Goal: Communication & Community: Answer question/provide support

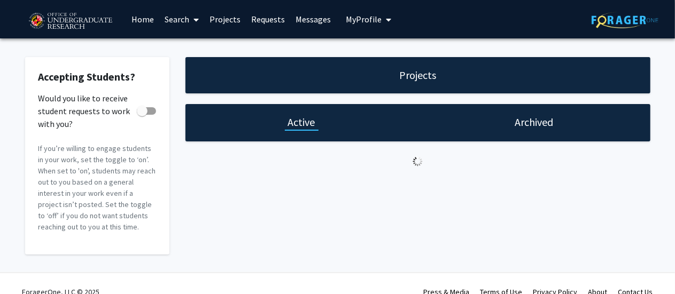
checkbox input "true"
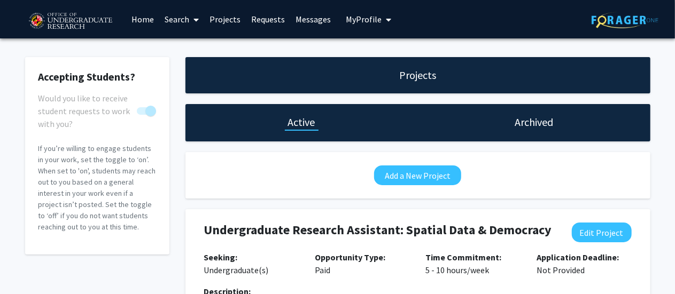
click at [247, 16] on link "Requests" at bounding box center [268, 19] width 44 height 37
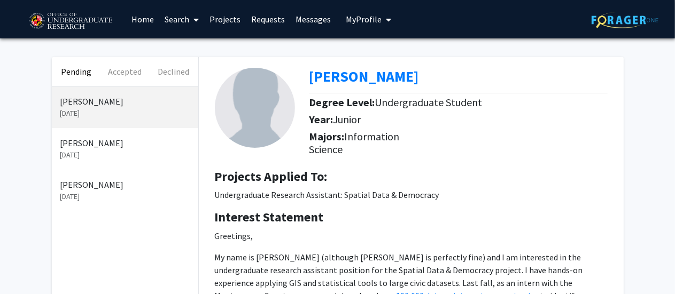
scroll to position [107, 0]
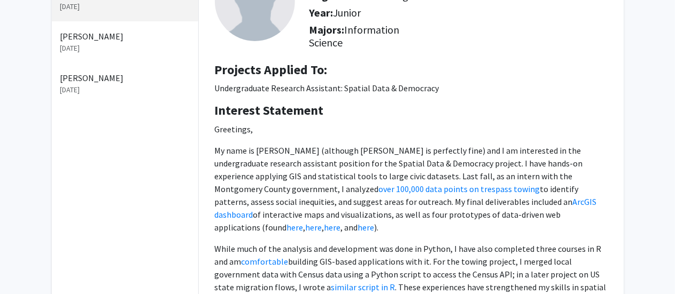
click at [308, 90] on p "Undergraduate Research Assistant: Spatial Data & Democracy" at bounding box center [411, 88] width 393 height 13
drag, startPoint x: 308, startPoint y: 90, endPoint x: 355, endPoint y: 20, distance: 84.3
click at [232, 82] on p "Undergraduate Research Assistant: Spatial Data & Democracy" at bounding box center [411, 88] width 393 height 13
copy p "Undergraduate Research Assistant"
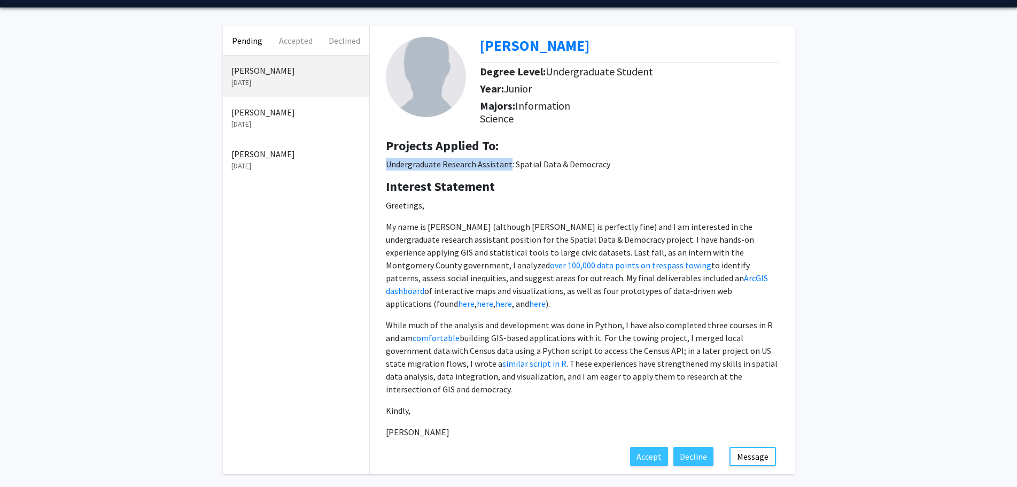
scroll to position [0, 0]
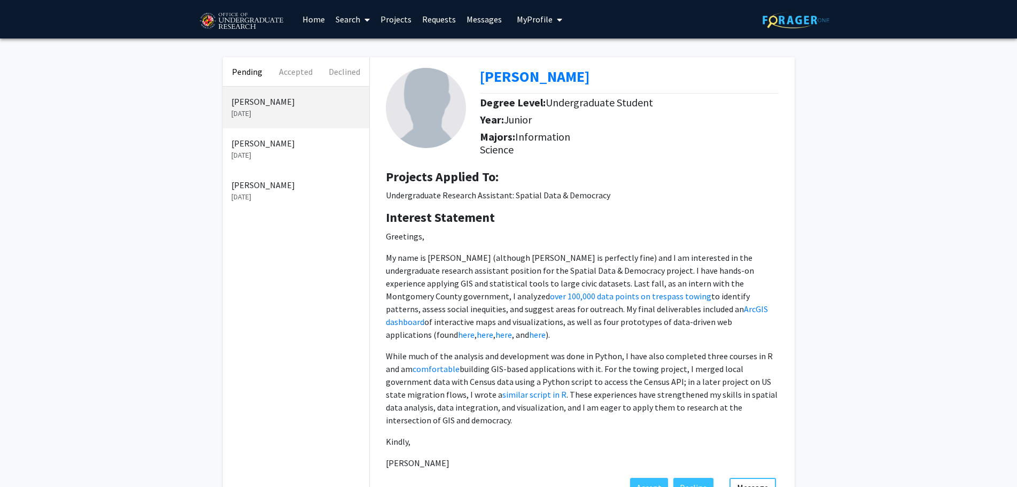
click at [265, 183] on p "[PERSON_NAME]" at bounding box center [295, 184] width 129 height 13
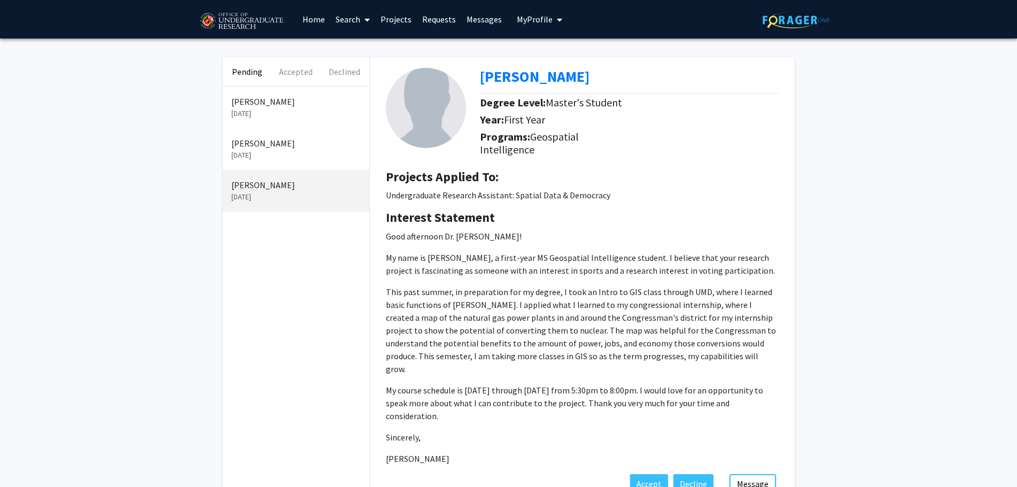
scroll to position [45, 0]
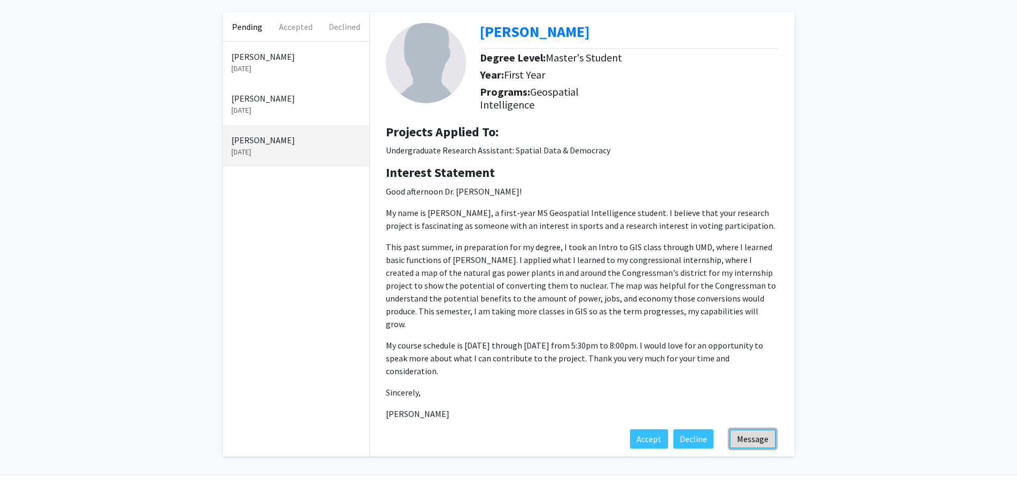
click at [683, 294] on button "Message" at bounding box center [752, 438] width 46 height 19
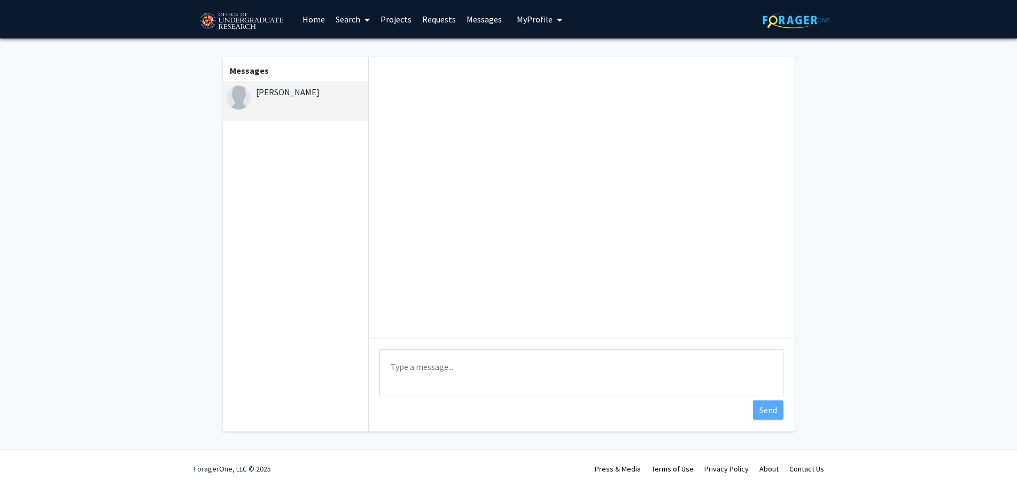
click at [566, 294] on textarea "Type a message" at bounding box center [581, 373] width 404 height 48
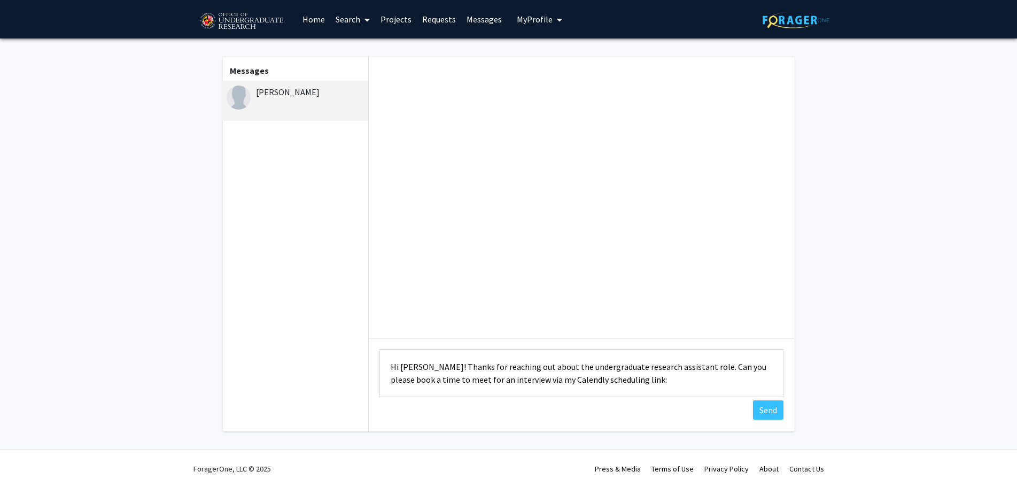
paste textarea "[URL][DOMAIN_NAME]"
click at [418, 294] on textarea "Hi [PERSON_NAME]! Thanks for reaching out about the undergraduate research assi…" at bounding box center [581, 373] width 404 height 48
click at [415, 294] on textarea "Hi [PERSON_NAME]! Thanks for reaching out about the undergraduate research assi…" at bounding box center [581, 373] width 404 height 48
click at [405, 294] on textarea "Hi [PERSON_NAME]! Thanks for reaching out about the undergraduate research assi…" at bounding box center [581, 373] width 404 height 48
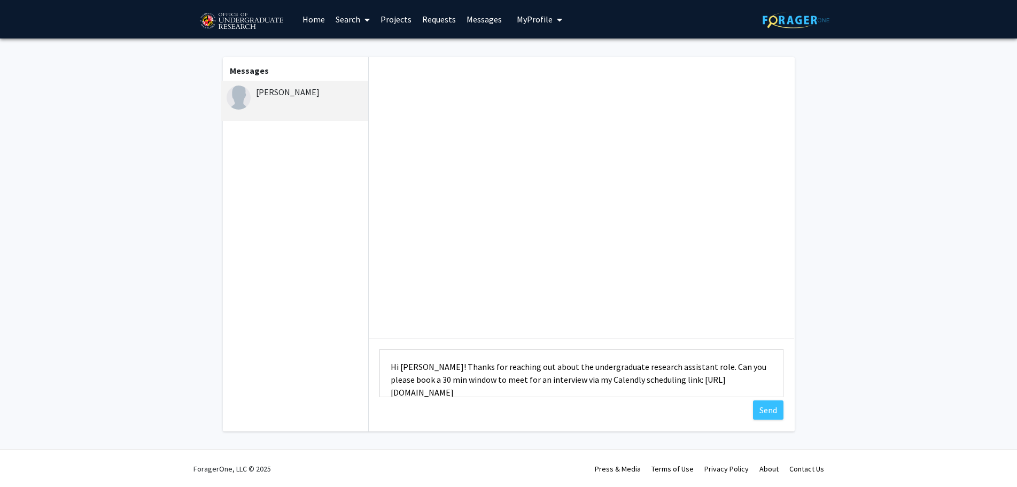
click at [483, 294] on textarea "Hi [PERSON_NAME]! Thanks for reaching out about the undergraduate research assi…" at bounding box center [581, 373] width 404 height 48
drag, startPoint x: 483, startPoint y: 378, endPoint x: 513, endPoint y: 379, distance: 29.9
click at [513, 294] on textarea "Hi [PERSON_NAME]! Thanks for reaching out about the undergraduate research assi…" at bounding box center [581, 373] width 404 height 48
click at [503, 294] on textarea "Hi [PERSON_NAME]! Thanks for reaching out about the undergraduate research assi…" at bounding box center [581, 373] width 404 height 48
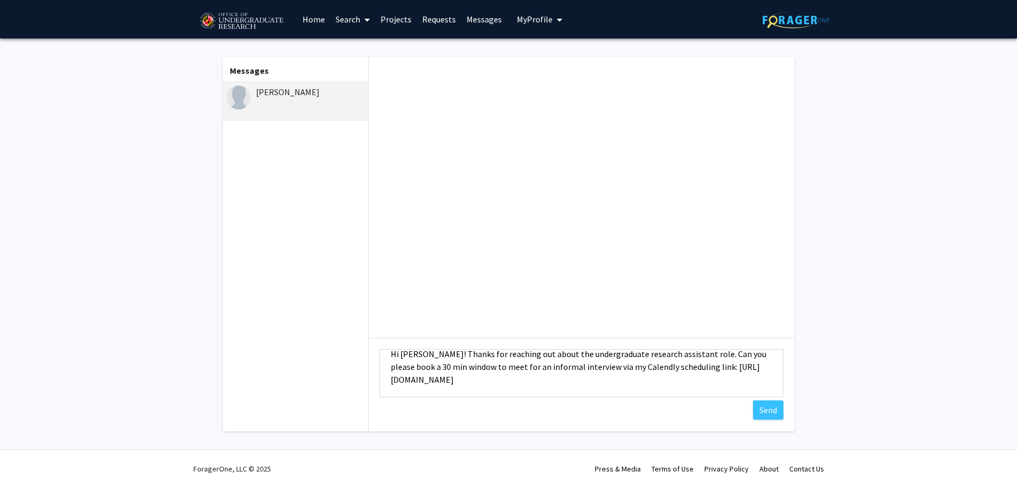
click at [666, 294] on textarea "Hi [PERSON_NAME]! Thanks for reaching out about the undergraduate research assi…" at bounding box center [581, 373] width 404 height 48
type textarea "Hi [PERSON_NAME]! Thanks for reaching out about the undergraduate research assi…"
click at [683, 294] on button "Send" at bounding box center [768, 409] width 30 height 19
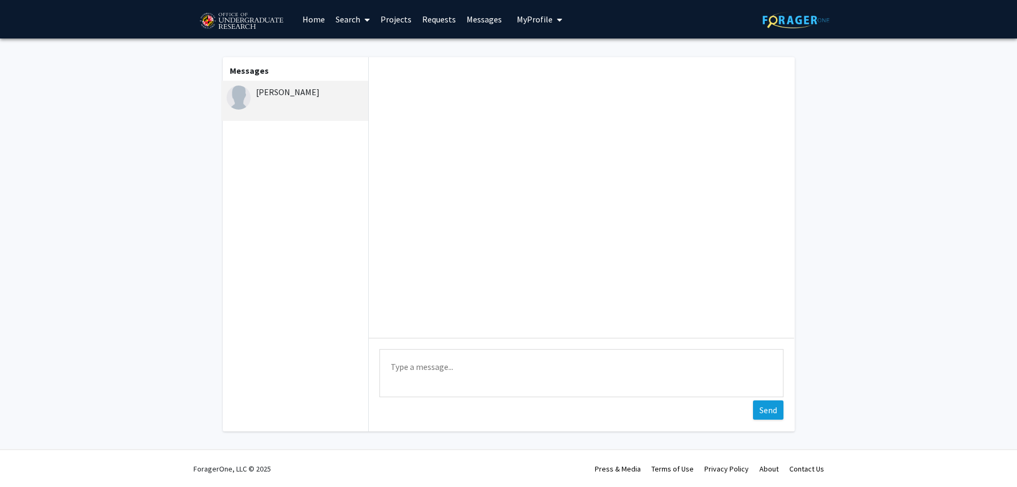
scroll to position [0, 0]
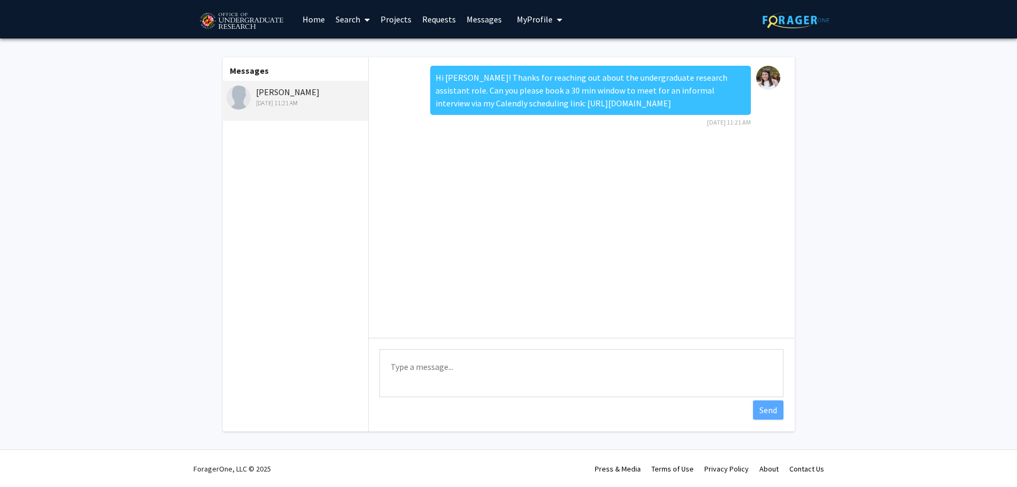
click at [454, 18] on link "Requests" at bounding box center [439, 19] width 44 height 37
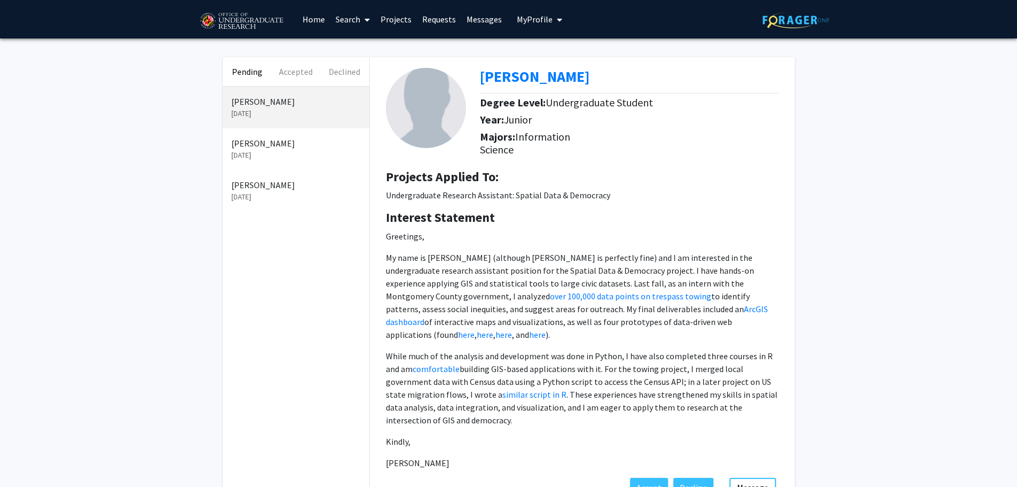
click at [278, 139] on p "[PERSON_NAME]" at bounding box center [295, 143] width 129 height 13
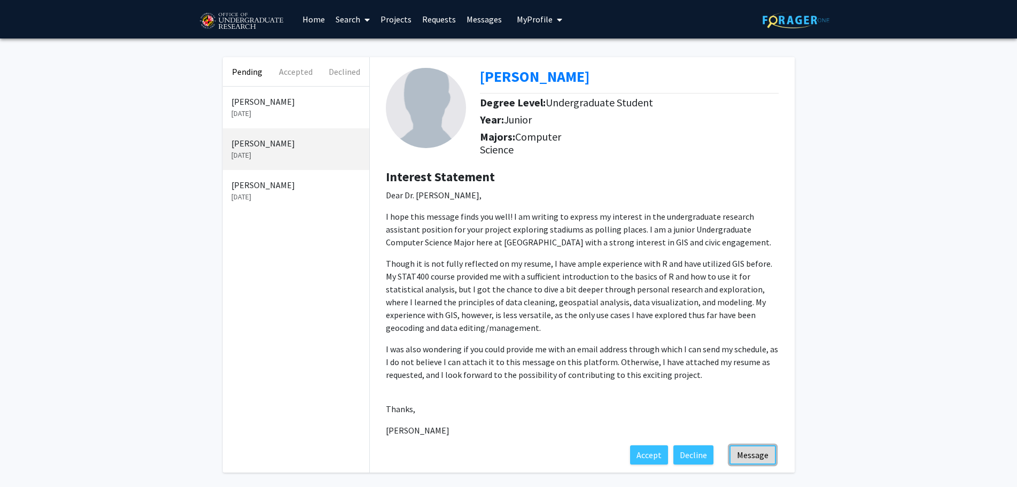
click at [683, 294] on button "Message" at bounding box center [752, 454] width 46 height 19
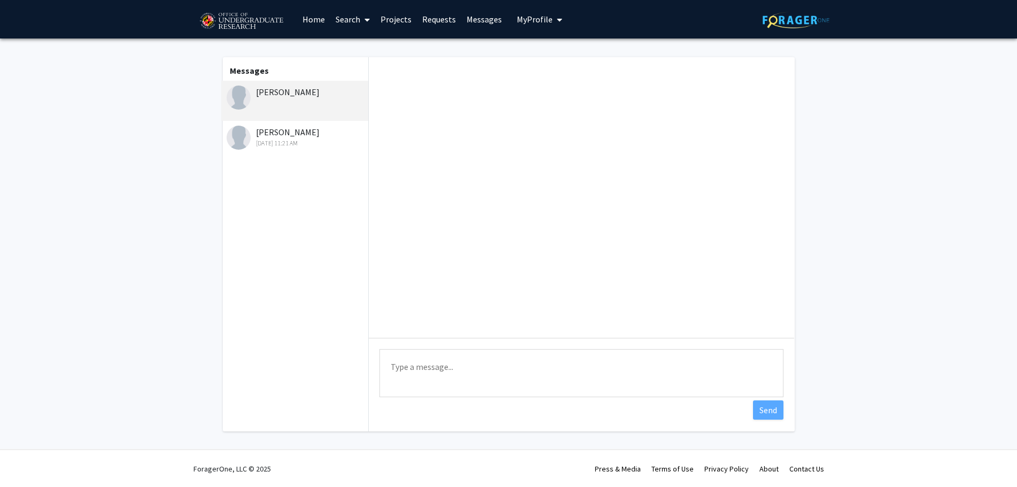
click at [488, 294] on textarea "Type a message" at bounding box center [581, 373] width 404 height 48
paste textarea "Hi [PERSON_NAME]! Thanks for reaching out about the undergraduate research assi…"
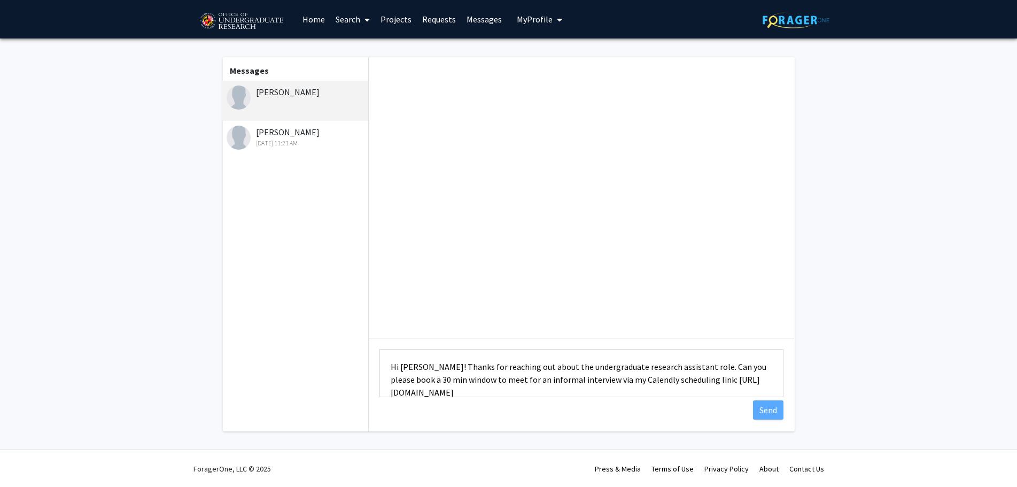
scroll to position [1, 0]
click at [405, 294] on textarea "Hi [PERSON_NAME]! Thanks for reaching out about the undergraduate research assi…" at bounding box center [581, 373] width 404 height 48
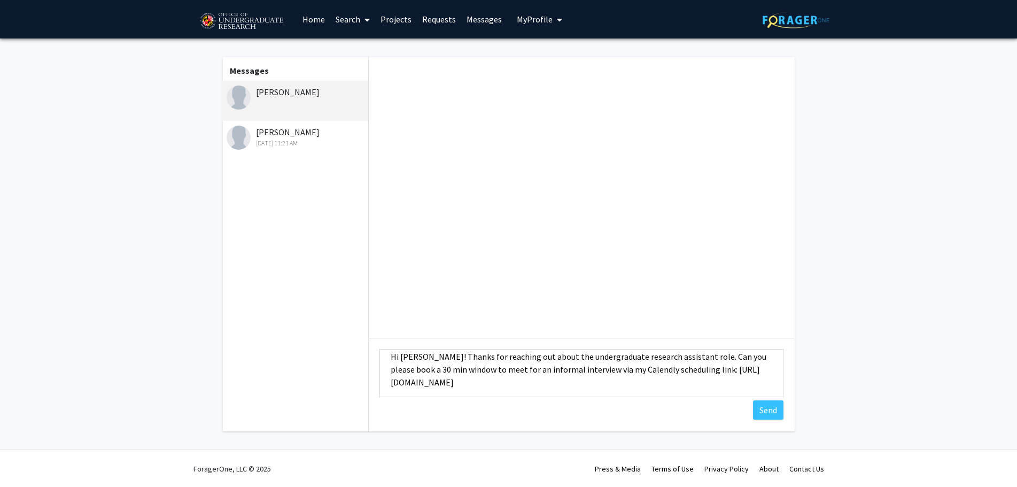
scroll to position [13, 0]
click at [683, 294] on textarea "Hi [PERSON_NAME]! Thanks for reaching out about the undergraduate research assi…" at bounding box center [581, 373] width 404 height 48
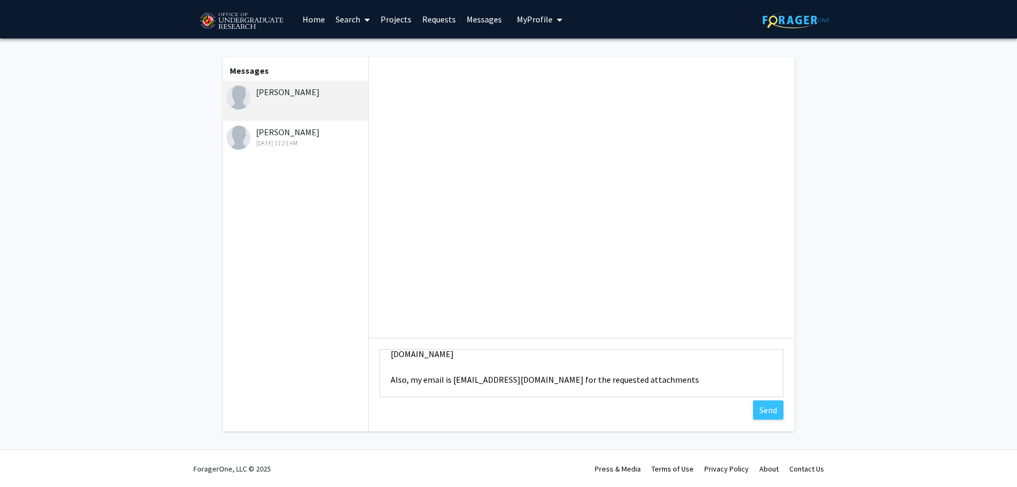
scroll to position [38, 0]
type textarea "Hi [PERSON_NAME]! Thanks for reaching out about the undergraduate research assi…"
click at [683, 294] on button "Send" at bounding box center [768, 409] width 30 height 19
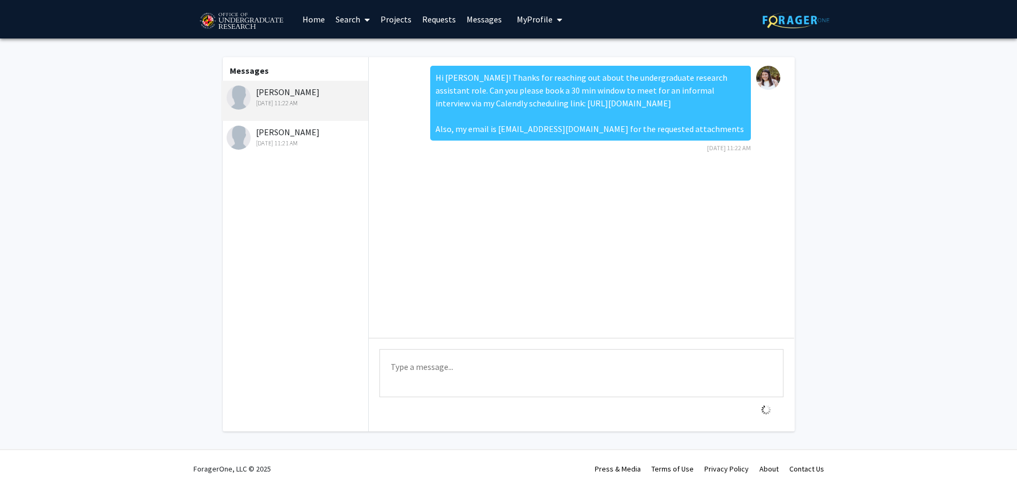
scroll to position [0, 0]
click at [447, 24] on link "Requests" at bounding box center [439, 19] width 44 height 37
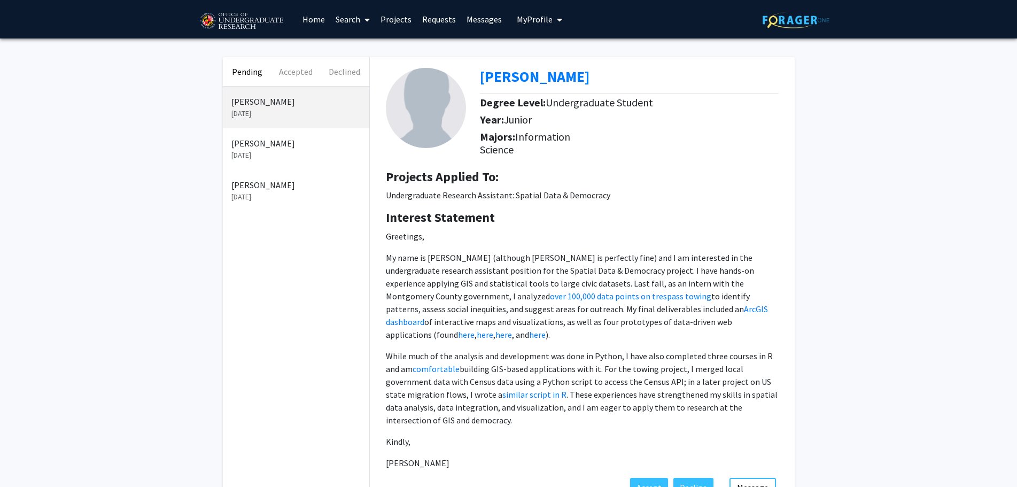
scroll to position [53, 0]
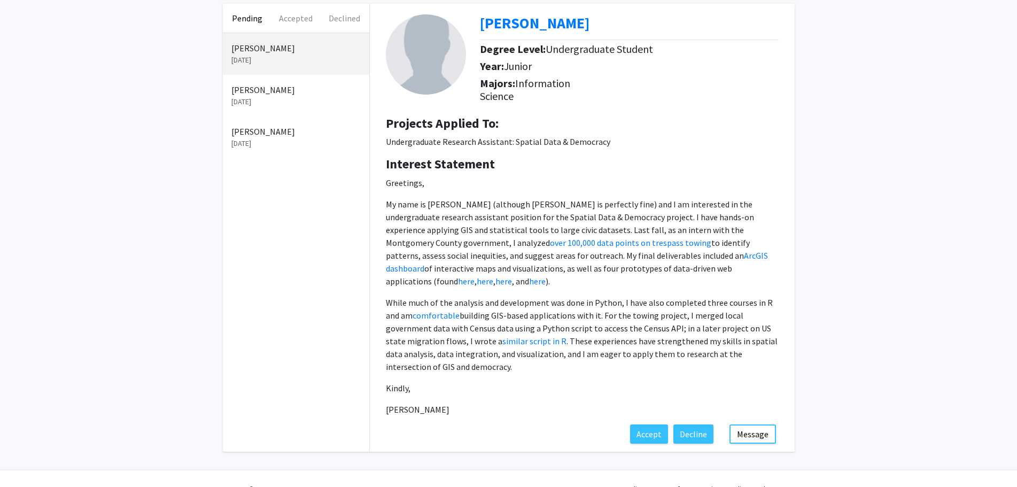
click at [683, 294] on fg-application-details "[PERSON_NAME] Degree Level: Undergraduate Student Year: [PERSON_NAME]: Informat…" at bounding box center [582, 228] width 425 height 448
click at [683, 294] on button "Message" at bounding box center [752, 433] width 46 height 19
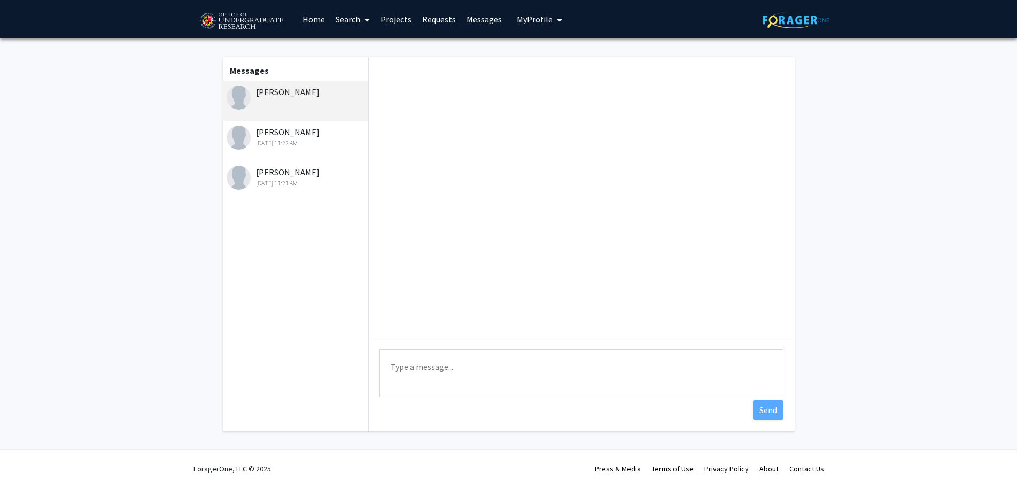
click at [501, 294] on textarea "Type a message" at bounding box center [581, 373] width 404 height 48
paste textarea "Hi [PERSON_NAME]! Thanks for reaching out about the undergraduate research assi…"
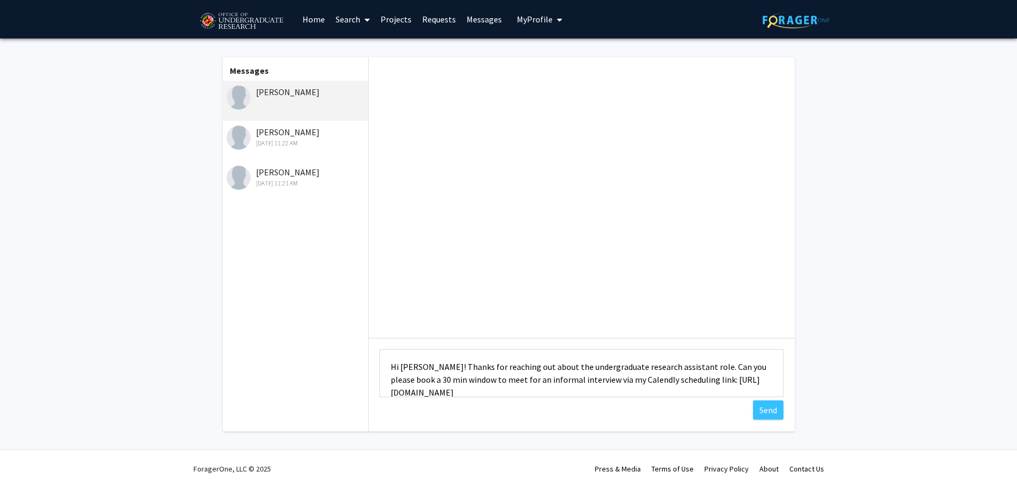
scroll to position [1, 0]
click at [418, 294] on textarea "Hi [PERSON_NAME]! Thanks for reaching out about the undergraduate research assi…" at bounding box center [581, 373] width 404 height 48
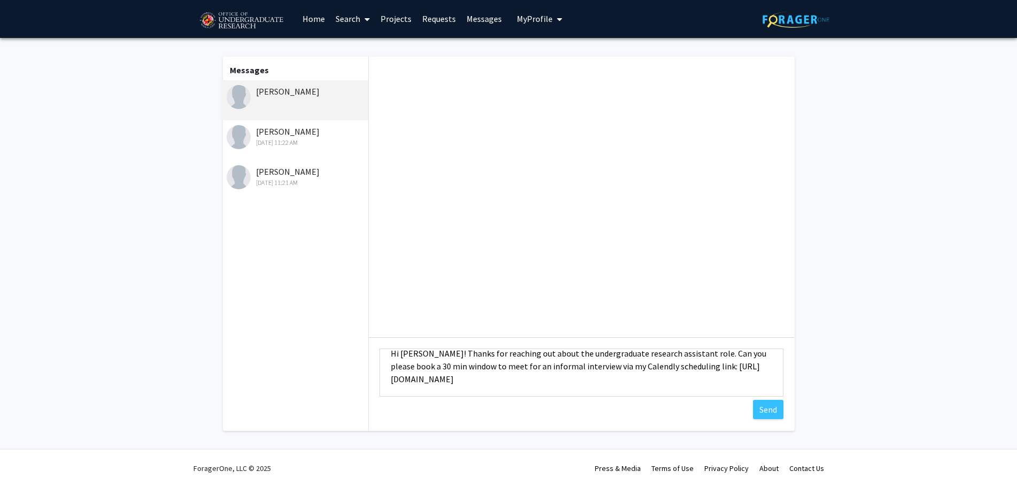
scroll to position [0, 0]
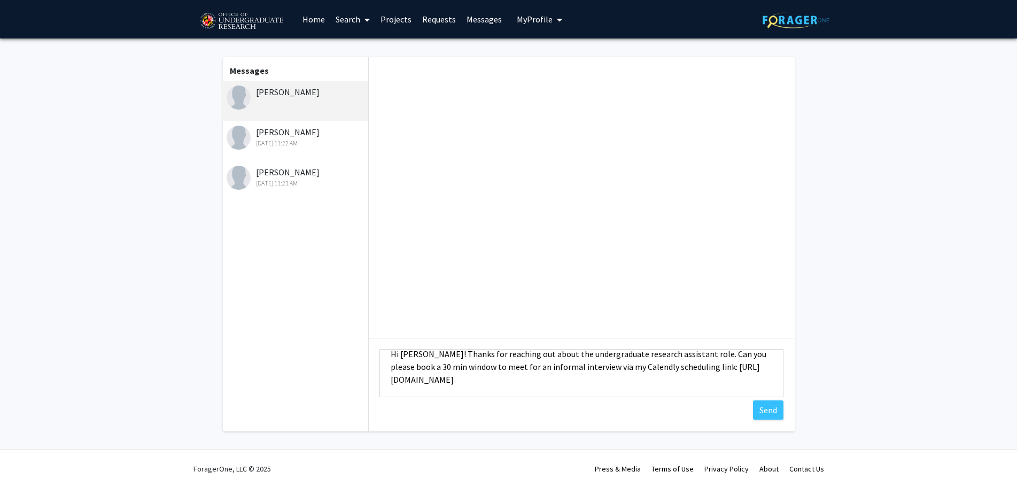
click at [683, 294] on textarea "Hi [PERSON_NAME]! Thanks for reaching out about the undergraduate research assi…" at bounding box center [581, 373] width 404 height 48
click at [523, 294] on textarea "Hi [PERSON_NAME]! Thanks for reaching out about the undergraduate research assi…" at bounding box center [581, 373] width 404 height 48
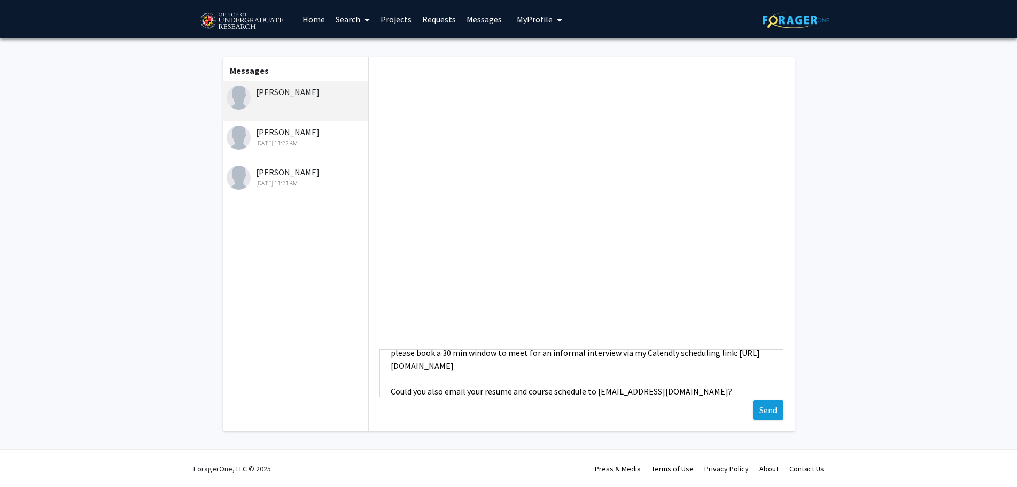
type textarea "Hi [PERSON_NAME]! Thanks for reaching out about the undergraduate research assi…"
click at [683, 294] on button "Send" at bounding box center [768, 409] width 30 height 19
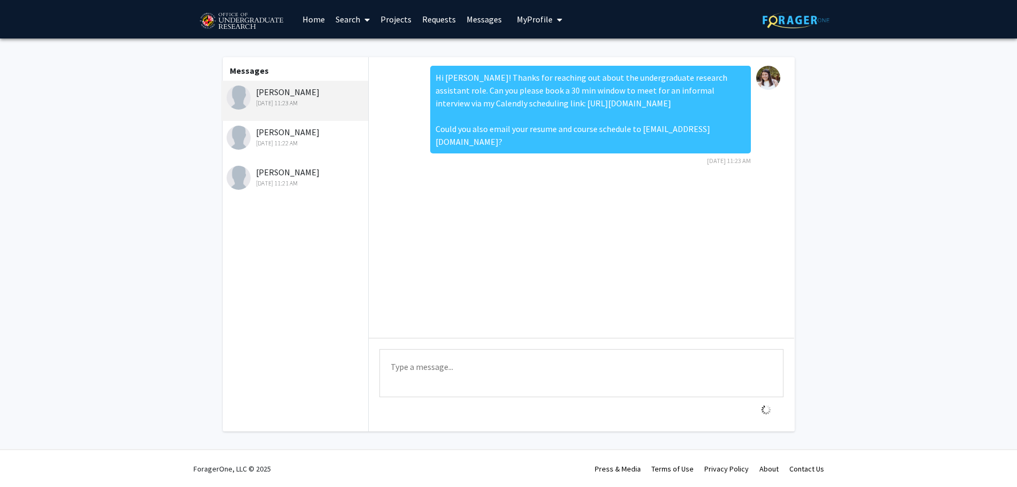
scroll to position [0, 0]
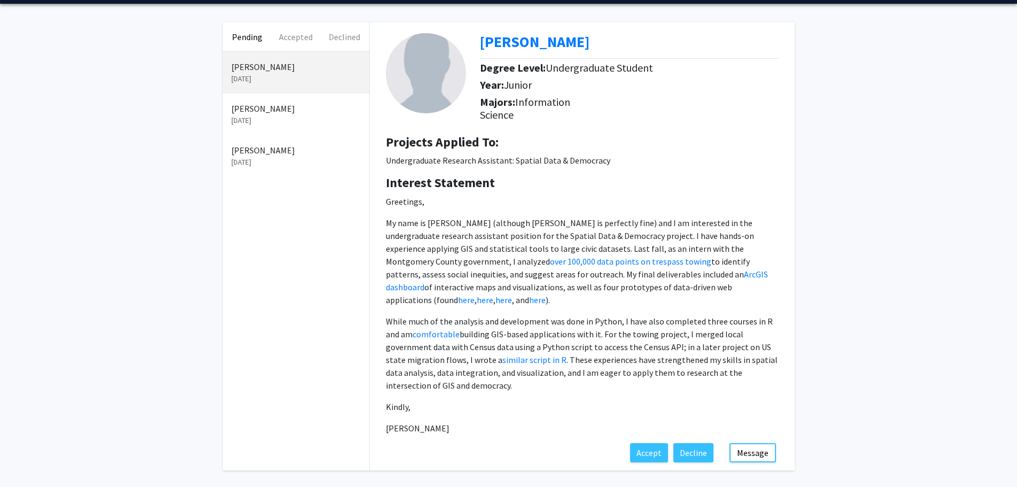
scroll to position [53, 0]
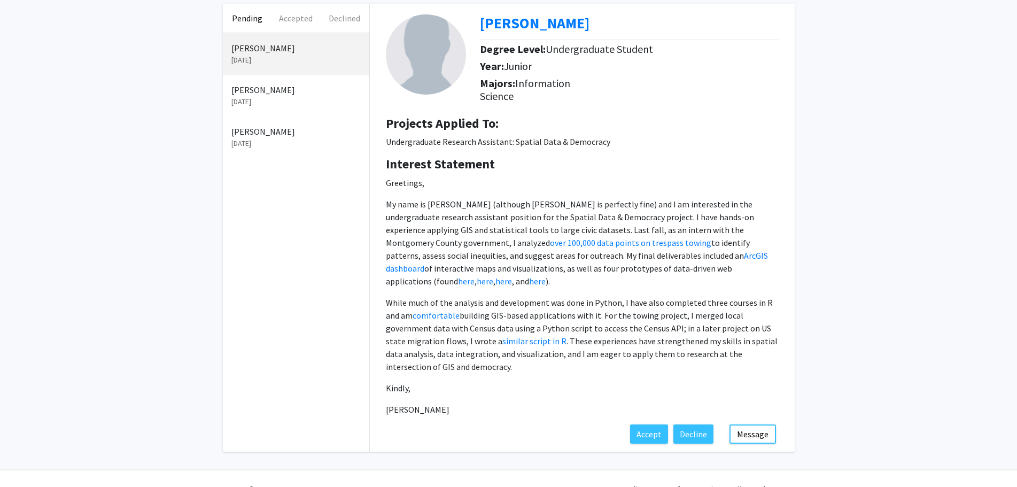
click at [595, 360] on p "While much of the analysis and development was done in Python, I have also comp…" at bounding box center [582, 334] width 393 height 77
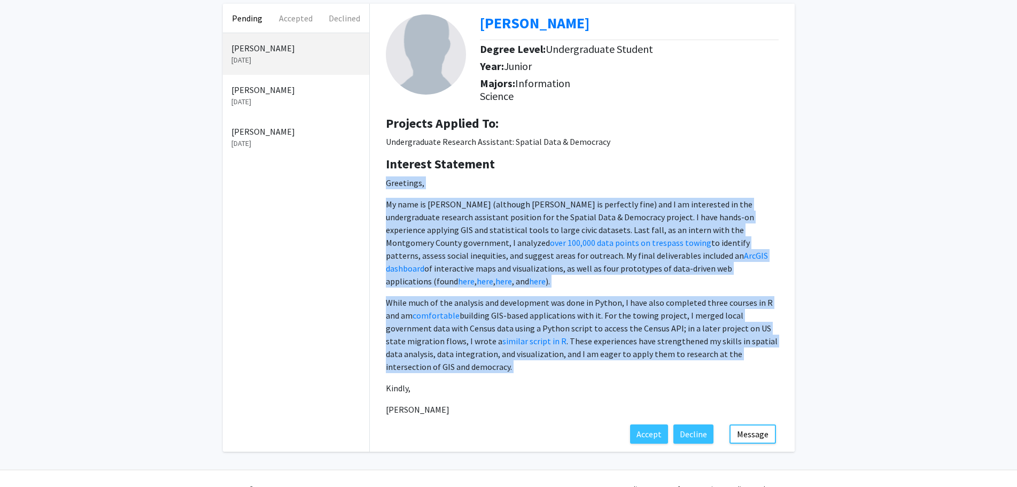
drag, startPoint x: 595, startPoint y: 360, endPoint x: 558, endPoint y: 183, distance: 181.2
click at [558, 183] on p "Greetings, My name is Alexandra (although Alex is perfectly fine) and I am inte…" at bounding box center [582, 295] width 393 height 239
click at [558, 183] on p "Greetings," at bounding box center [582, 182] width 393 height 13
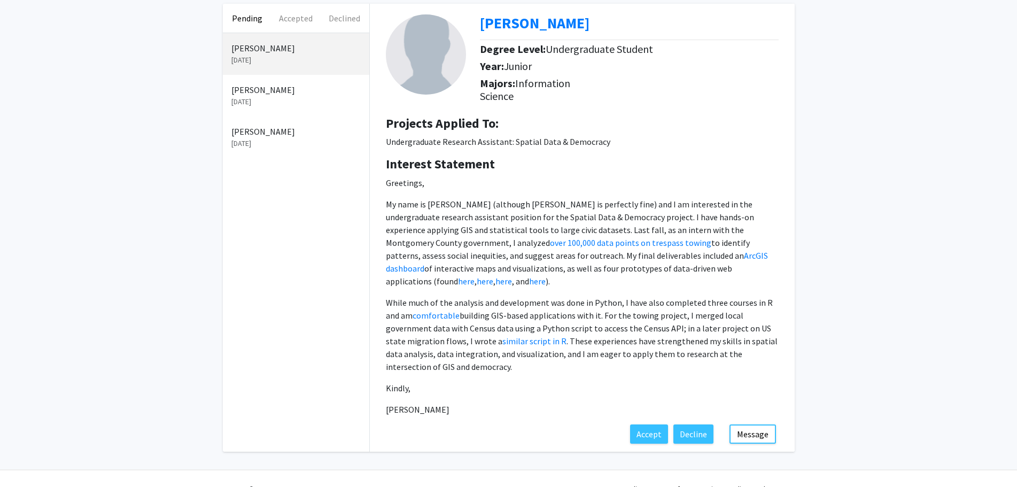
click at [558, 183] on p "Greetings," at bounding box center [582, 182] width 393 height 13
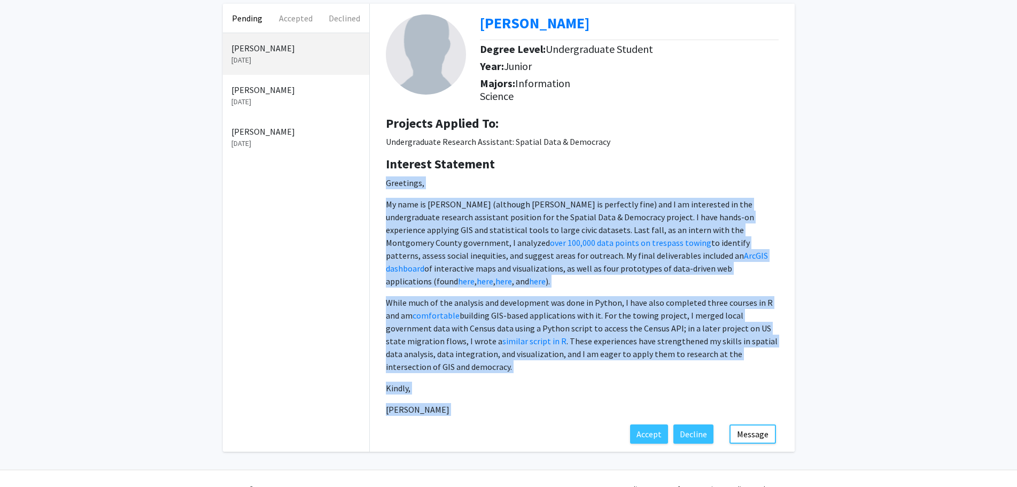
drag, startPoint x: 558, startPoint y: 183, endPoint x: 563, endPoint y: 393, distance: 210.0
click at [563, 393] on p "Greetings, My name is Alexandra (although Alex is perfectly fine) and I am inte…" at bounding box center [582, 295] width 393 height 239
click at [563, 403] on p "[PERSON_NAME]" at bounding box center [582, 409] width 393 height 13
